Goal: Book appointment/travel/reservation

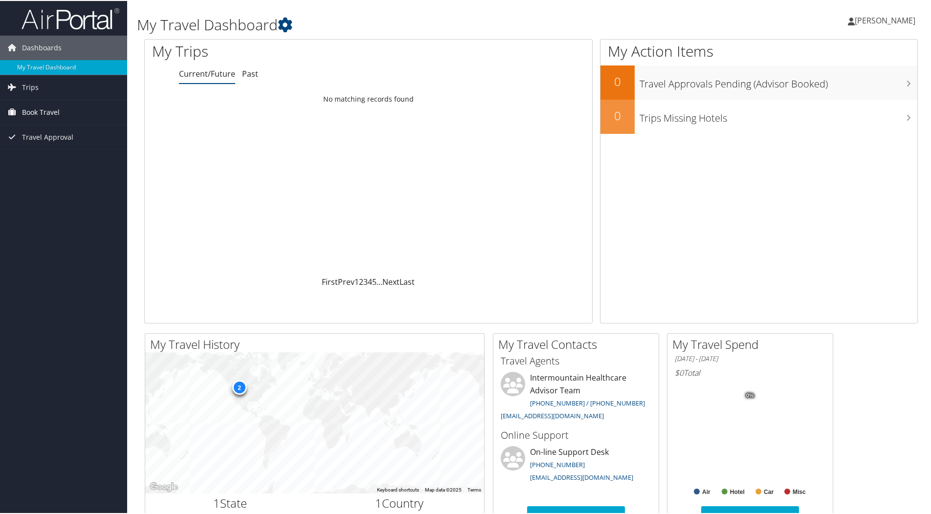
click at [48, 112] on span "Book Travel" at bounding box center [41, 111] width 38 height 24
click at [63, 159] on link "Book/Manage Online Trips" at bounding box center [63, 160] width 127 height 15
click at [483, 275] on div "First Prev 1 2 3 4 5 … Next Last" at bounding box center [368, 281] width 433 height 12
